Goal: Information Seeking & Learning: Learn about a topic

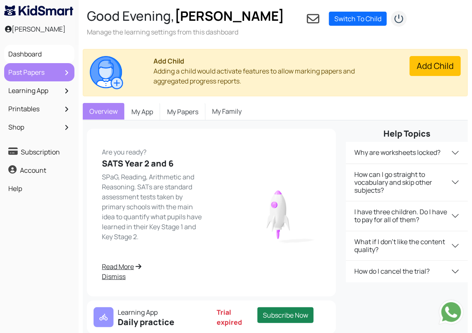
click at [35, 72] on link "Past Papers" at bounding box center [39, 72] width 66 height 14
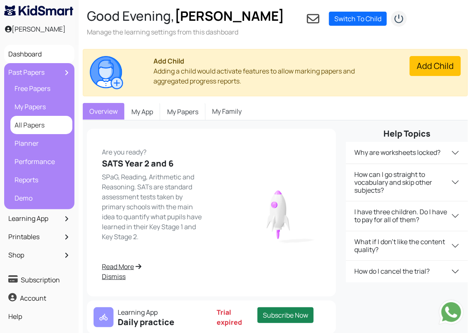
click at [32, 127] on link "All Papers" at bounding box center [41, 125] width 58 height 14
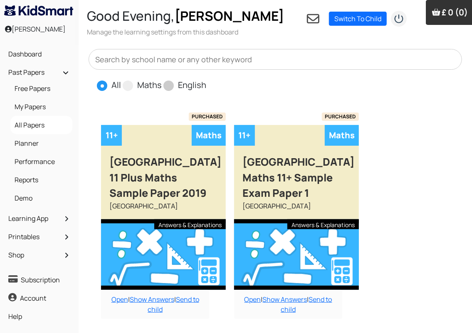
click at [170, 87] on span at bounding box center [168, 86] width 10 height 10
click at [206, 84] on input "English" at bounding box center [208, 81] width 5 height 5
radio input "true"
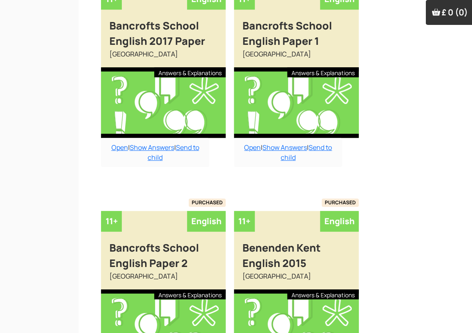
scroll to position [1132, 0]
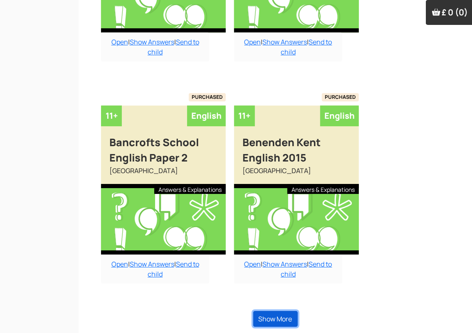
click at [278, 321] on button "Show More" at bounding box center [275, 319] width 44 height 16
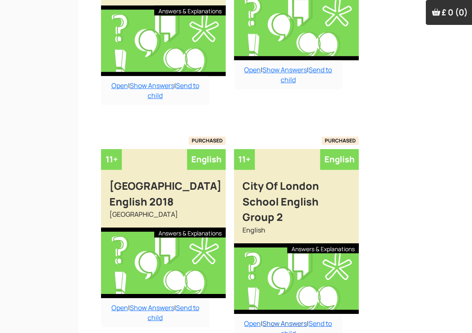
scroll to position [2576, 0]
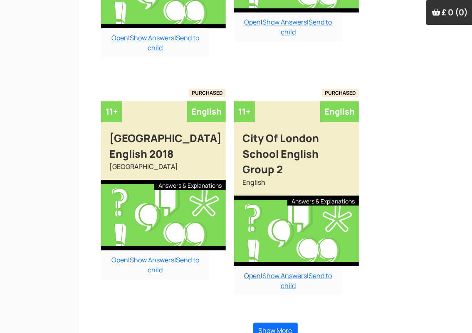
click at [248, 271] on link "Open" at bounding box center [252, 275] width 17 height 9
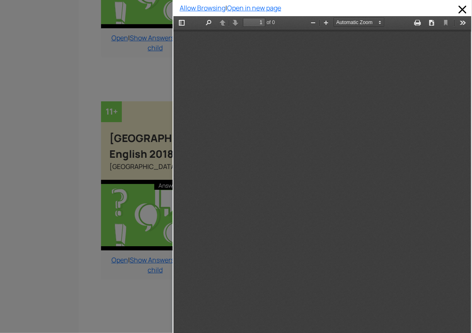
scroll to position [4, 0]
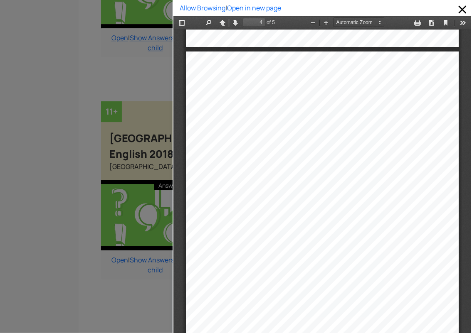
type input "5"
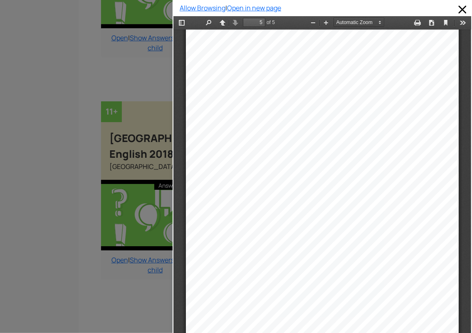
scroll to position [1548, 0]
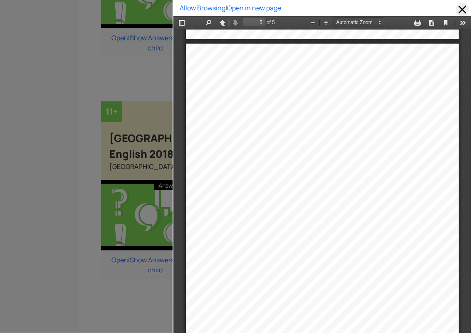
click at [461, 10] on span at bounding box center [462, 9] width 13 height 13
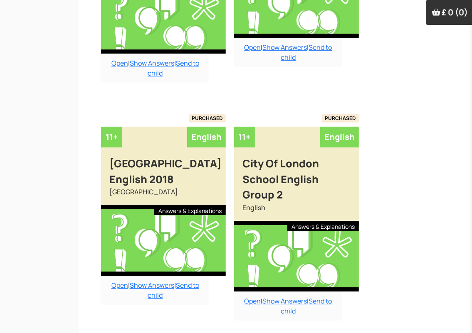
scroll to position [2576, 0]
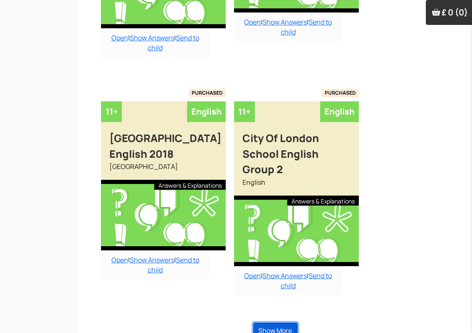
click at [277, 323] on button "Show More" at bounding box center [275, 331] width 44 height 16
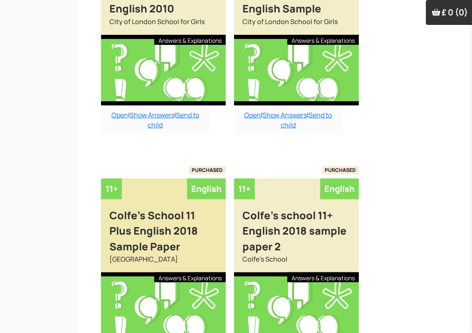
scroll to position [2936, 0]
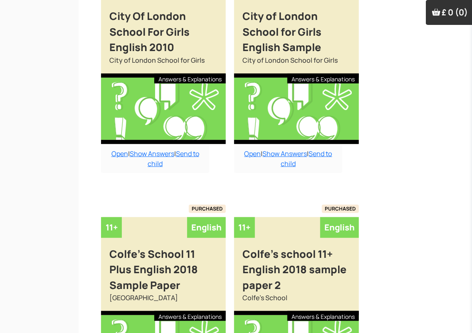
drag, startPoint x: 247, startPoint y: 138, endPoint x: 232, endPoint y: 141, distance: 15.5
click at [232, 141] on div "Buy answers for just this paper for £6 or buy the bundle and save money. Add to…" at bounding box center [288, 73] width 125 height 230
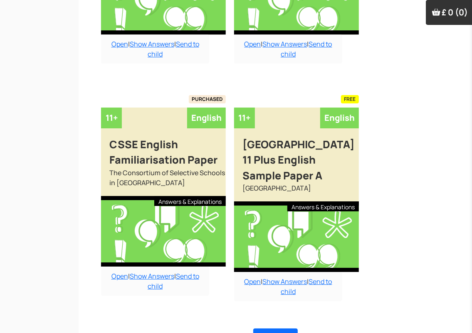
scroll to position [4007, 0]
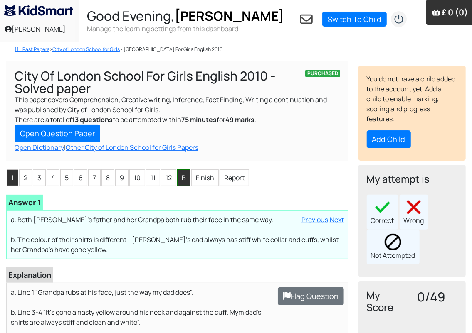
click at [183, 180] on li "B" at bounding box center [183, 178] width 13 height 17
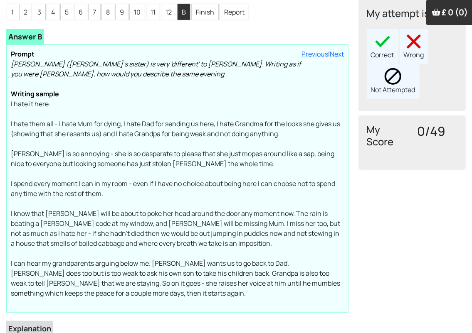
scroll to position [166, 0]
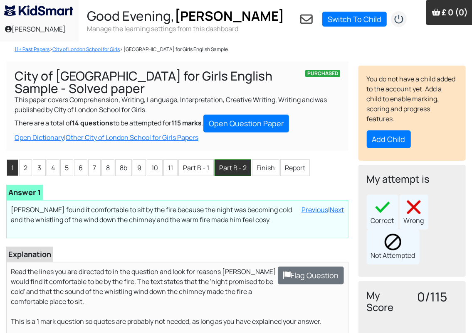
click at [229, 168] on li "Part B - 2" at bounding box center [233, 168] width 37 height 17
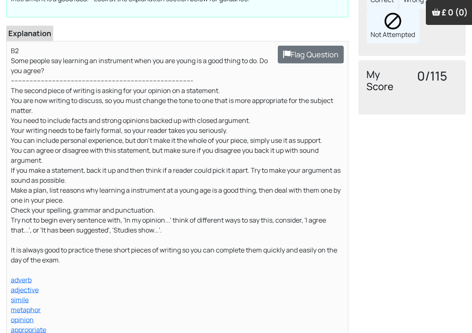
scroll to position [222, 0]
drag, startPoint x: 8, startPoint y: 87, endPoint x: 24, endPoint y: 98, distance: 19.4
click at [19, 94] on div "Loading interface... Flag Question B2 Some people say learning an instrument wh…" at bounding box center [177, 231] width 342 height 381
click at [135, 289] on p "B2 Some people say learning an instrument when you are young is a good thing to…" at bounding box center [177, 194] width 333 height 299
